Goal: Go to known website: Go to known website

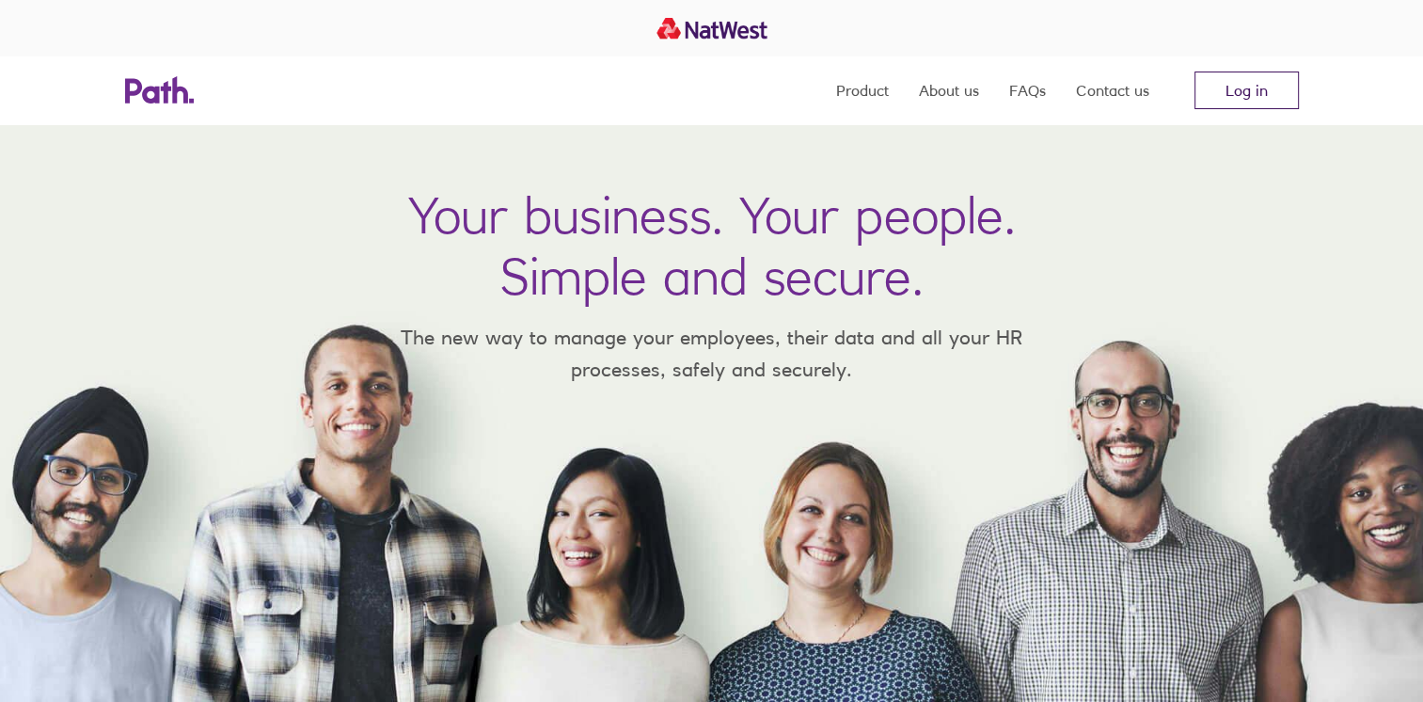
click at [1257, 95] on link "Log in" at bounding box center [1246, 90] width 104 height 38
click at [1225, 80] on link "Log in" at bounding box center [1246, 90] width 104 height 38
